Goal: Task Accomplishment & Management: Manage account settings

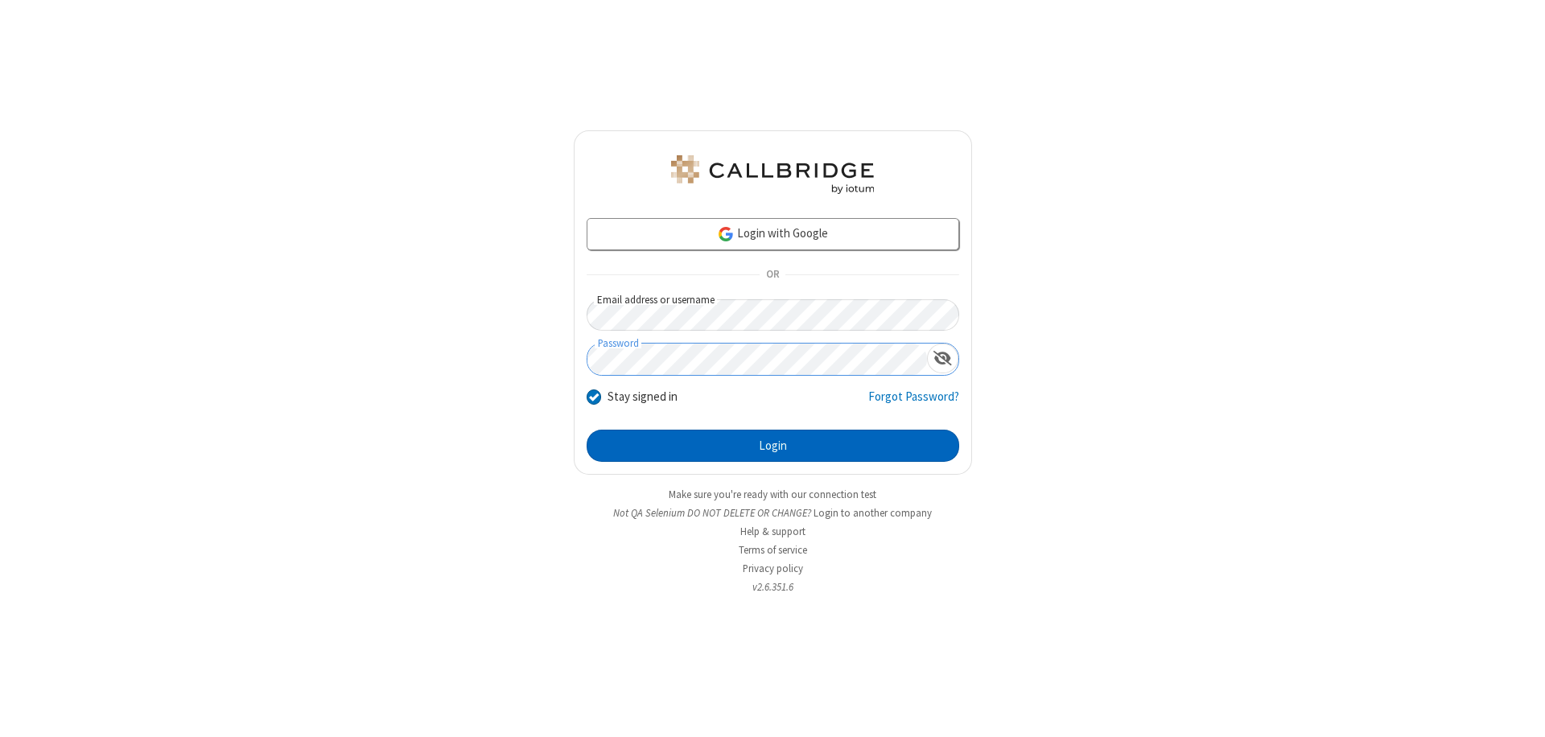
click at [773, 446] on button "Login" at bounding box center [773, 446] width 373 height 32
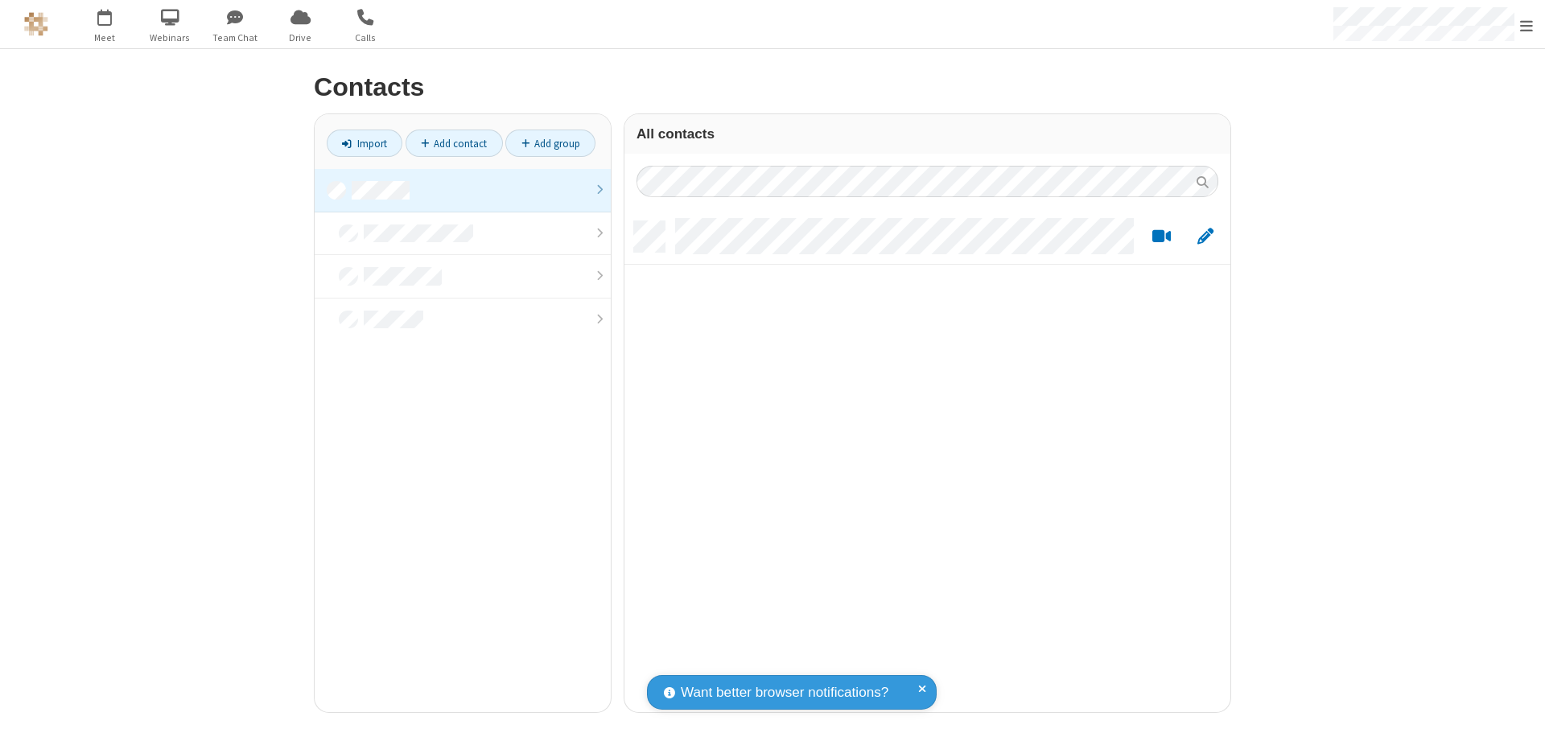
scroll to position [491, 594]
click at [463, 190] on link at bounding box center [463, 190] width 296 height 43
click at [454, 143] on link "Add contact" at bounding box center [454, 143] width 97 height 27
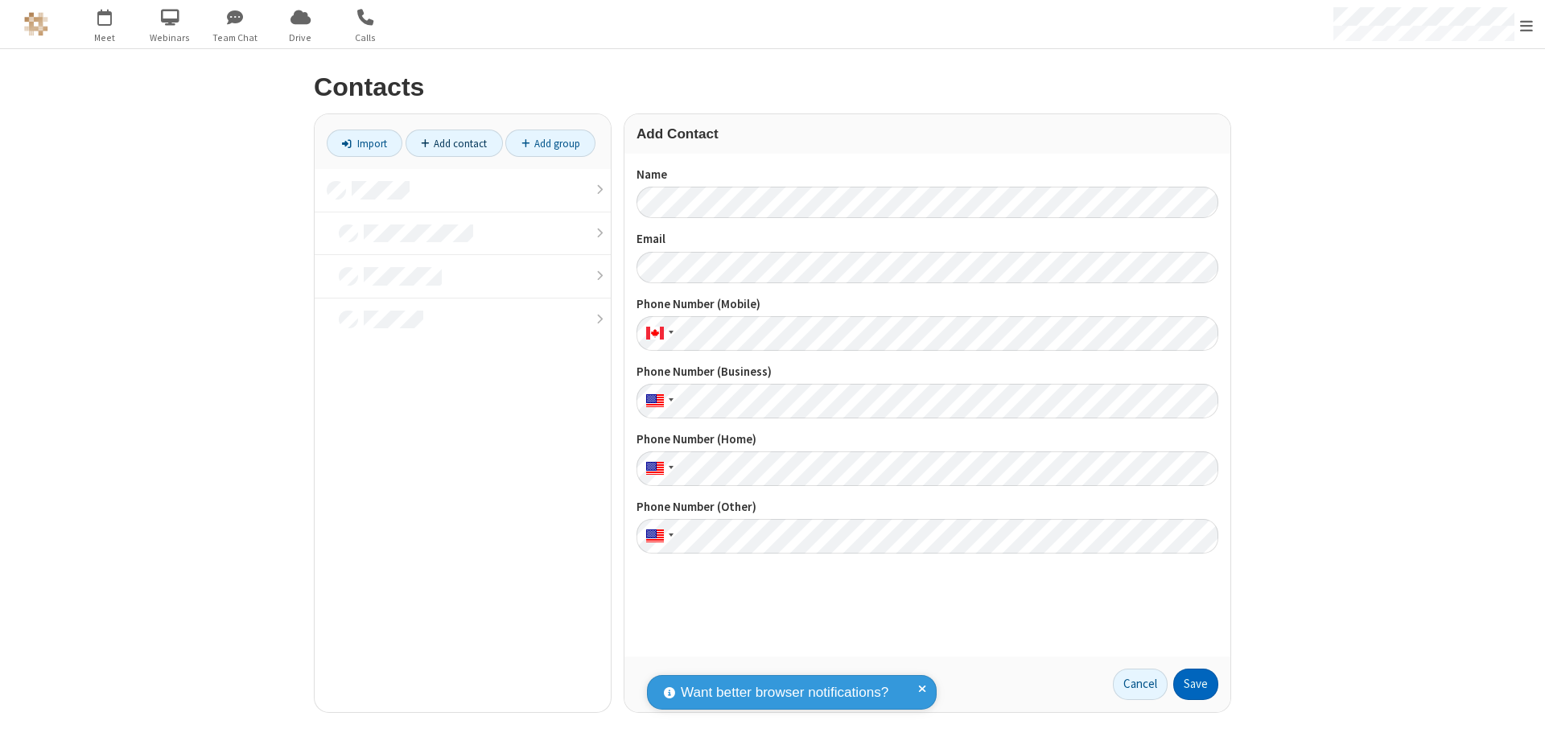
click at [1196, 684] on button "Save" at bounding box center [1196, 685] width 45 height 32
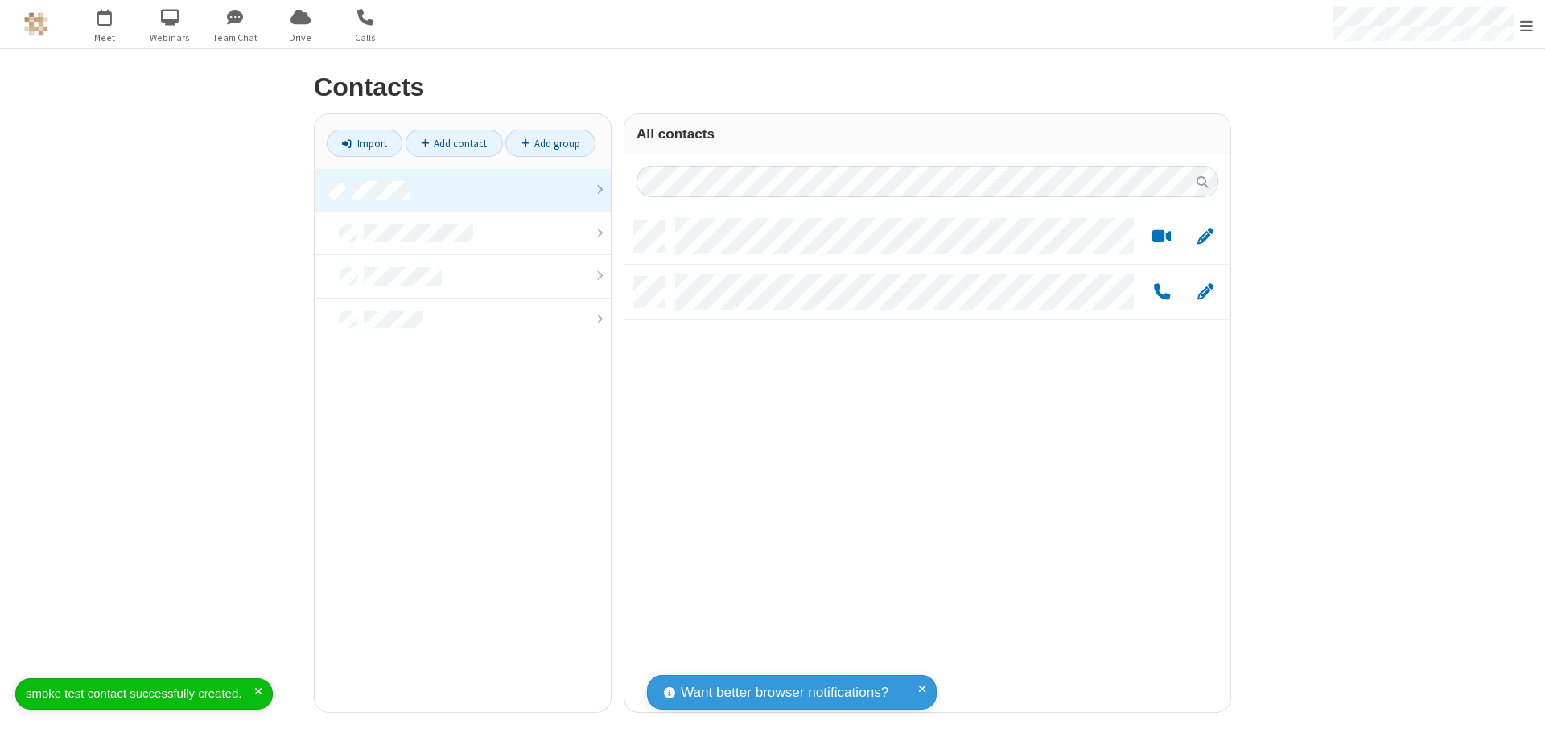
scroll to position [491, 594]
